Goal: Transaction & Acquisition: Book appointment/travel/reservation

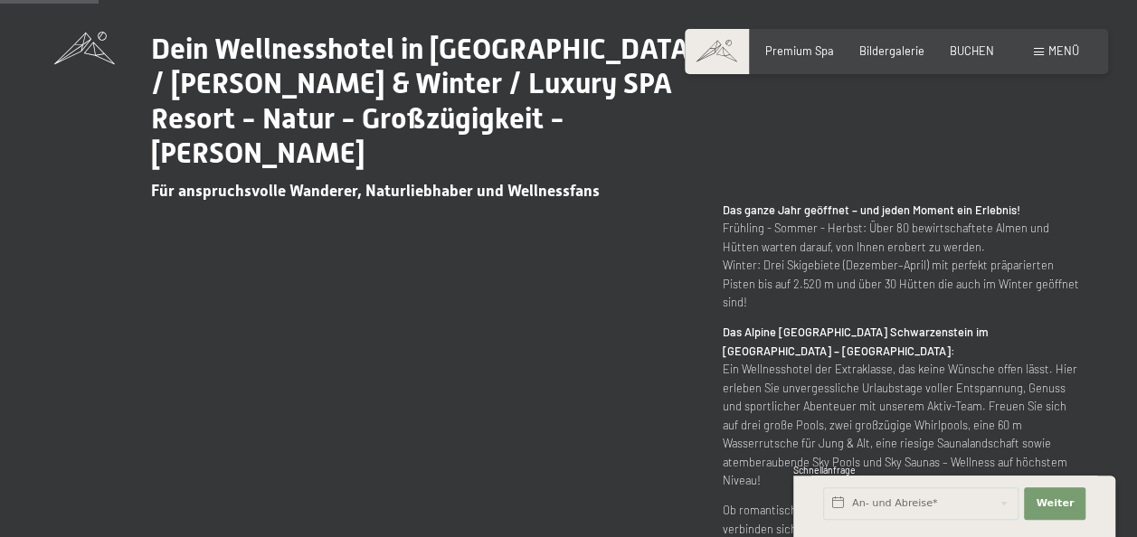
scroll to position [667, 0]
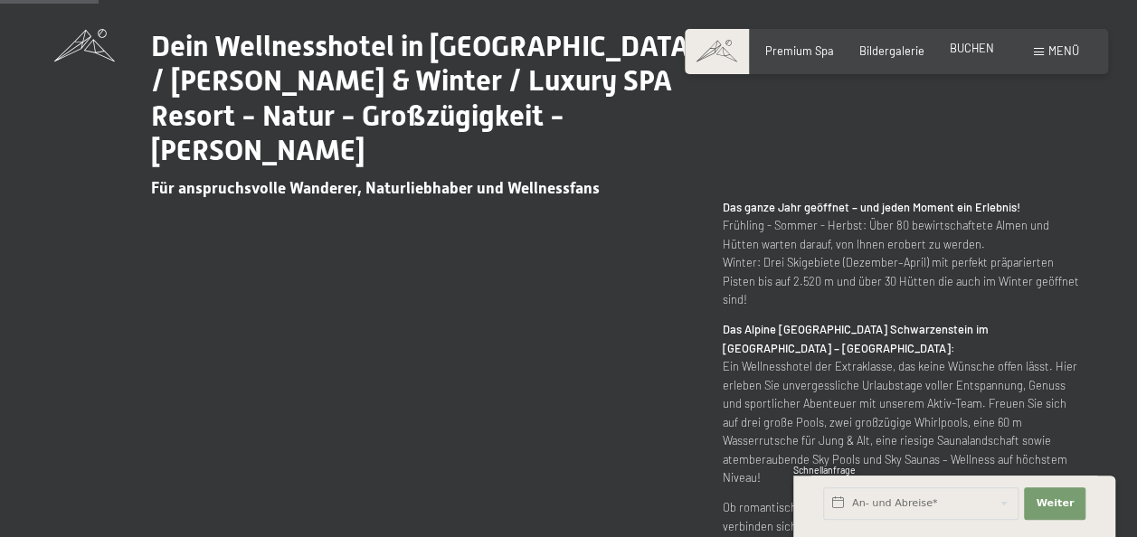
click at [986, 49] on span "BUCHEN" at bounding box center [972, 48] width 44 height 14
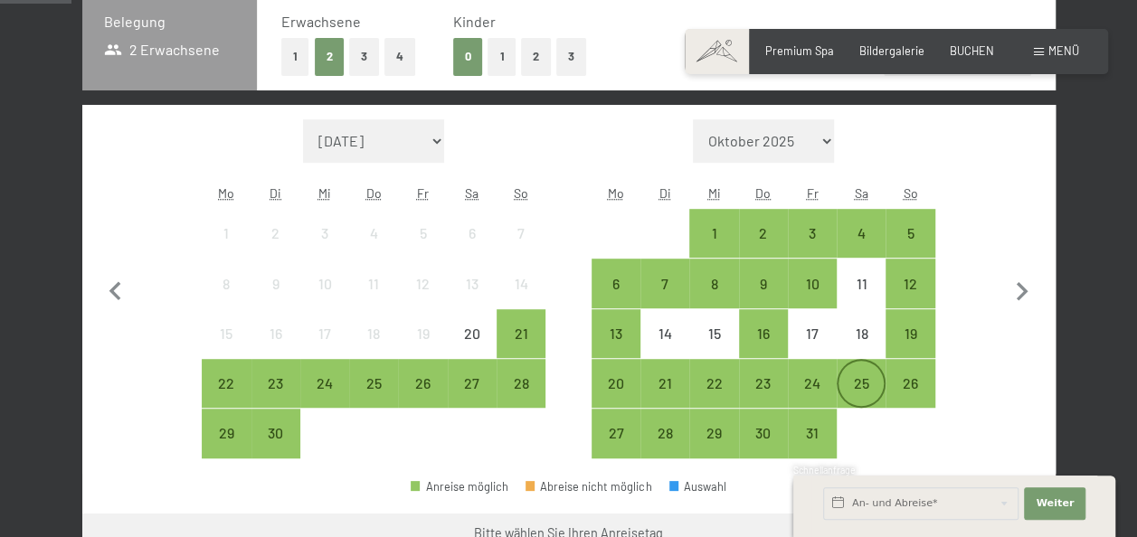
scroll to position [394, 0]
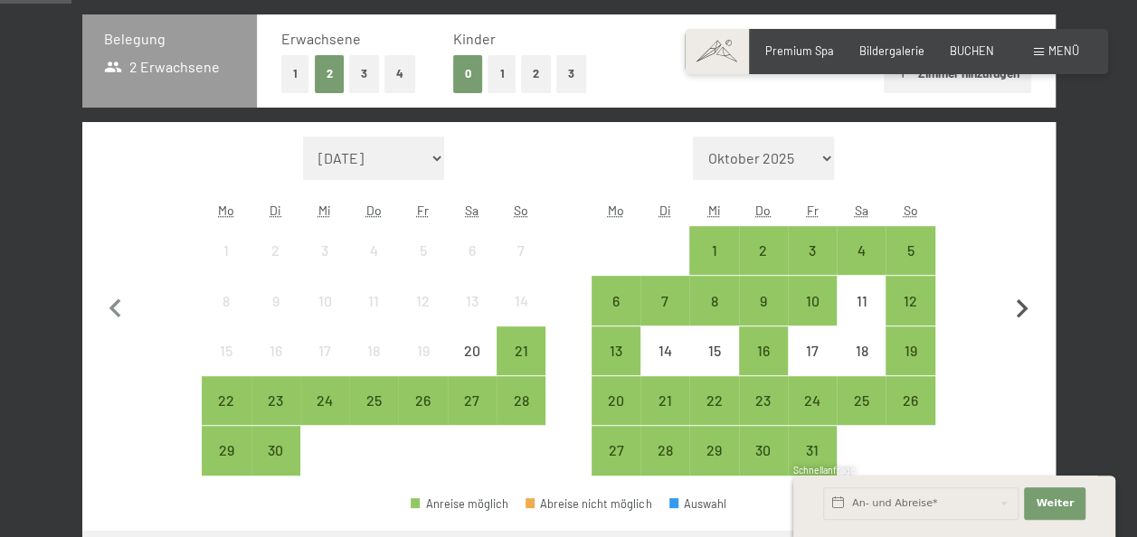
click at [1027, 315] on icon "button" at bounding box center [1022, 309] width 38 height 38
select select "2025-10-01"
select select "2025-11-01"
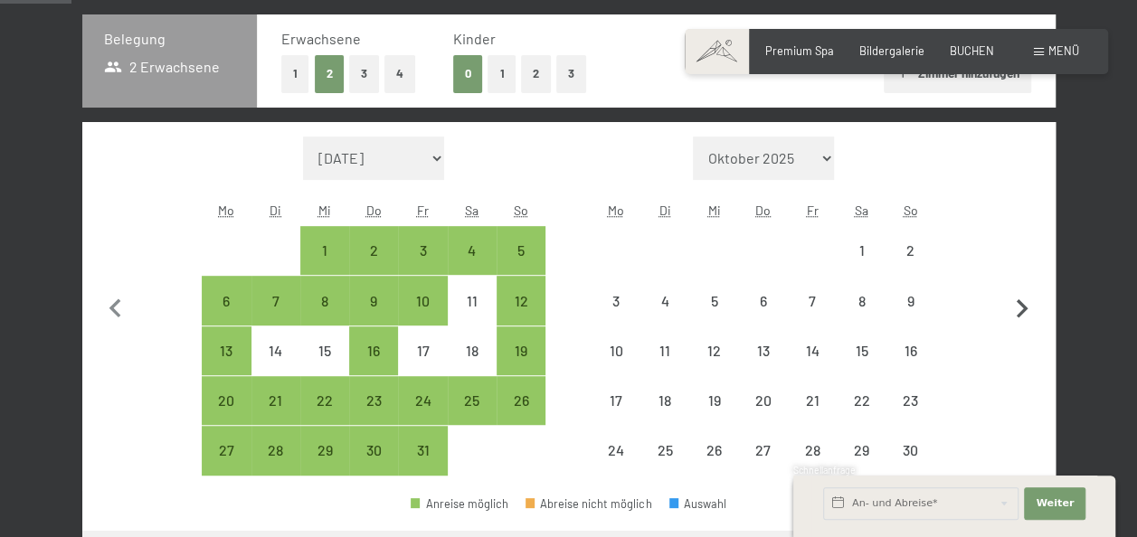
click at [1027, 315] on icon "button" at bounding box center [1022, 309] width 38 height 38
select select "2025-11-01"
select select "2025-12-01"
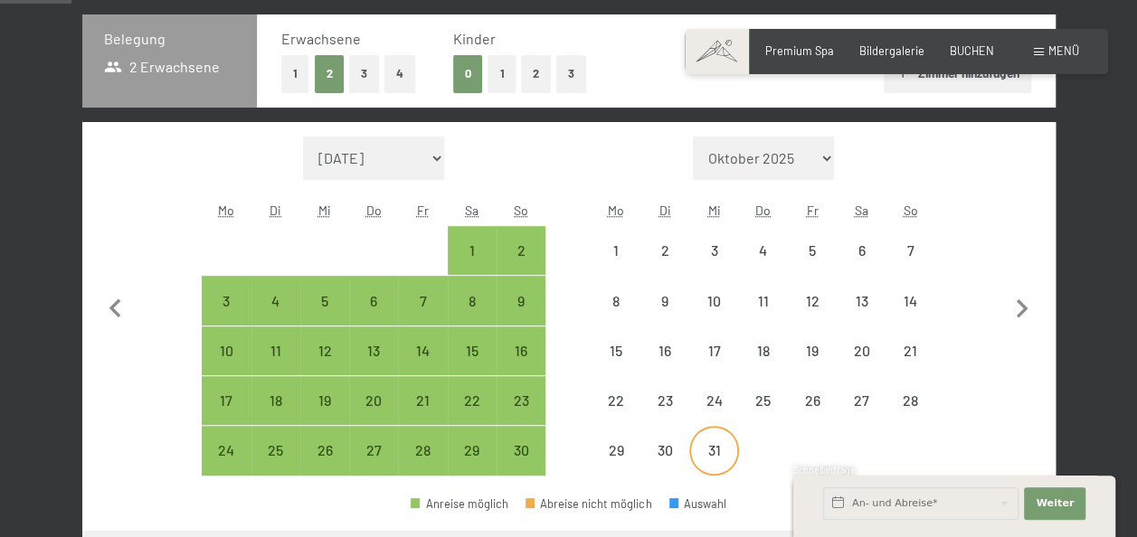
select select "2025-11-01"
select select "2025-12-01"
